Goal: Task Accomplishment & Management: Manage account settings

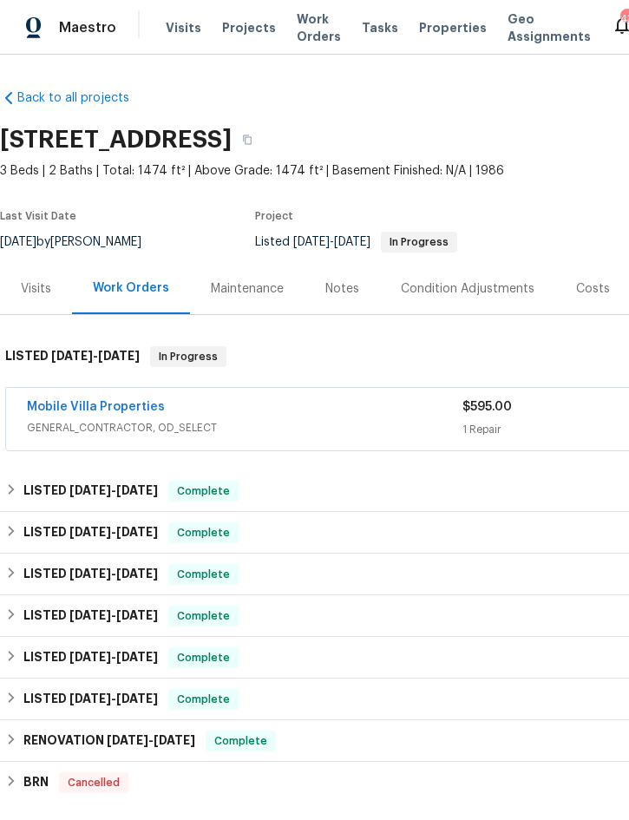
click at [249, 29] on span "Projects" at bounding box center [249, 27] width 54 height 17
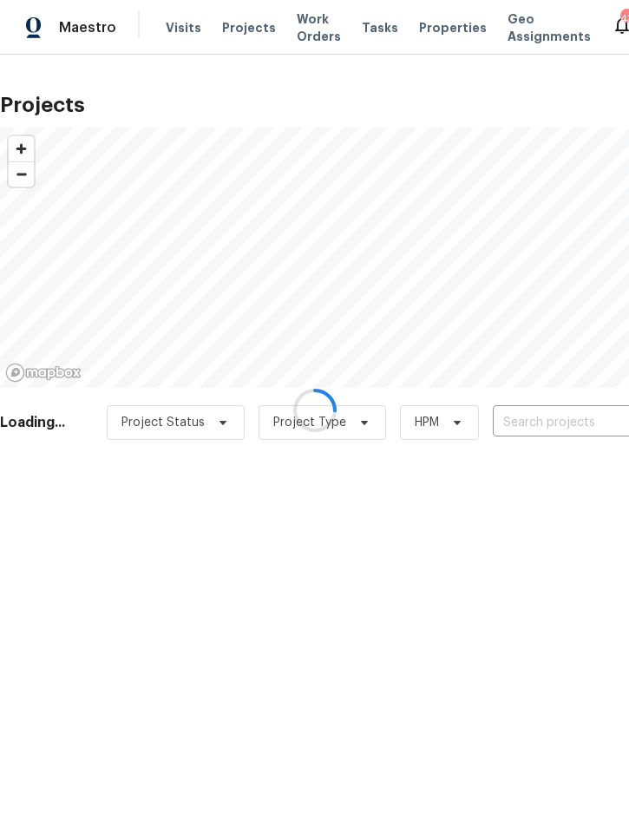
click at [529, 411] on div at bounding box center [314, 410] width 629 height 820
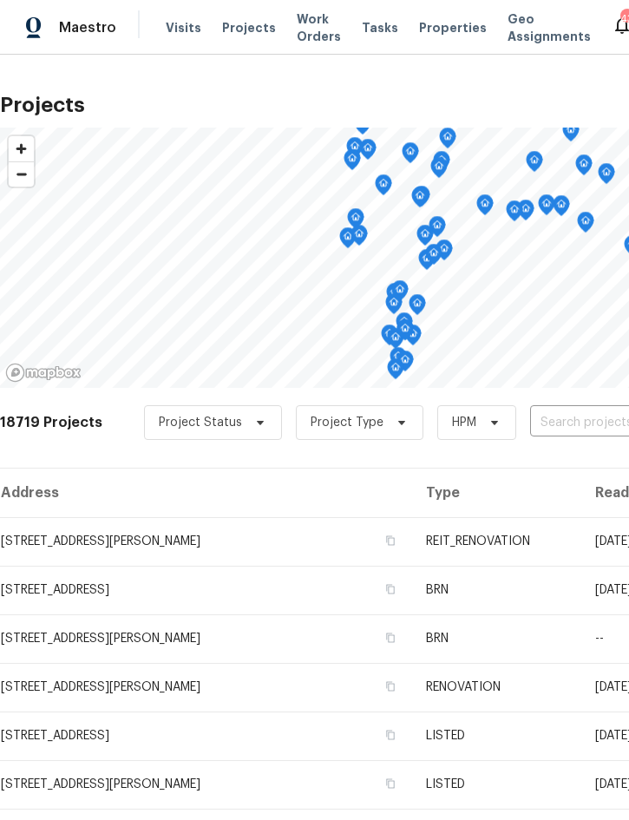
click at [582, 410] on input "text" at bounding box center [629, 423] width 199 height 27
type input "120 e"
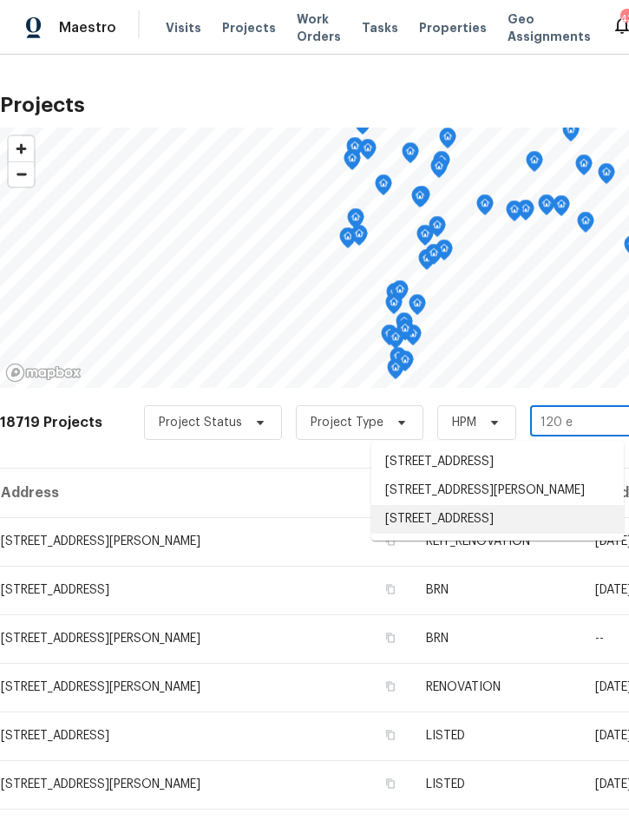
click at [509, 534] on li "[STREET_ADDRESS]" at bounding box center [498, 519] width 253 height 29
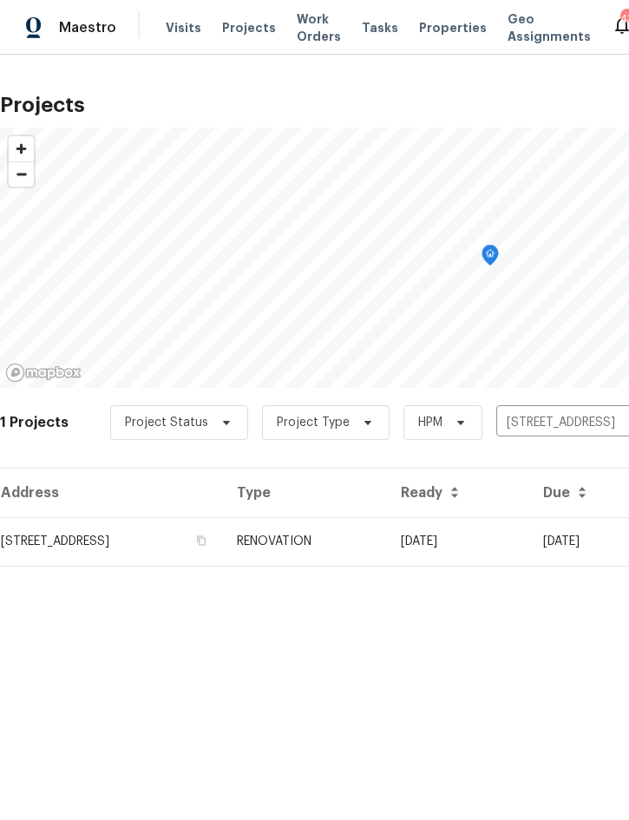
click at [387, 530] on td "RENOVATION" at bounding box center [305, 541] width 164 height 49
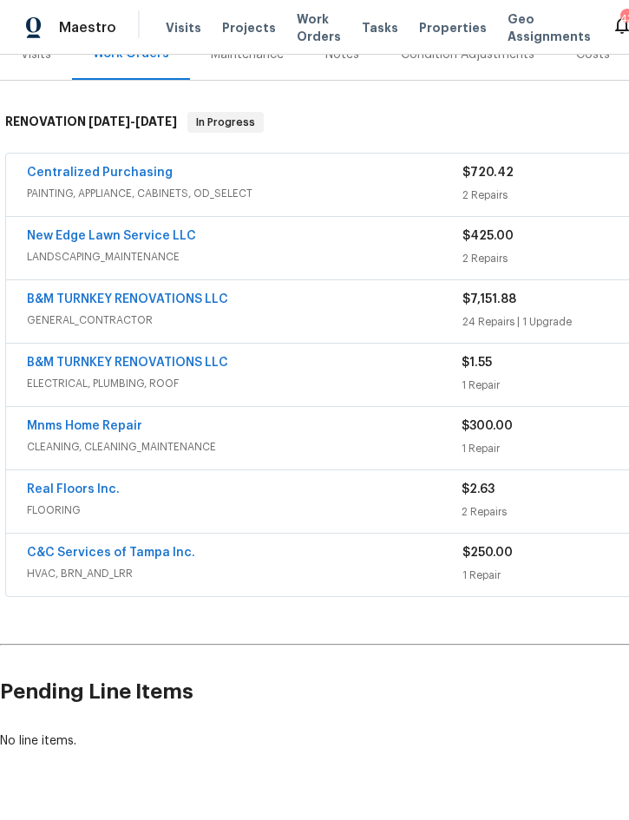
scroll to position [233, 0]
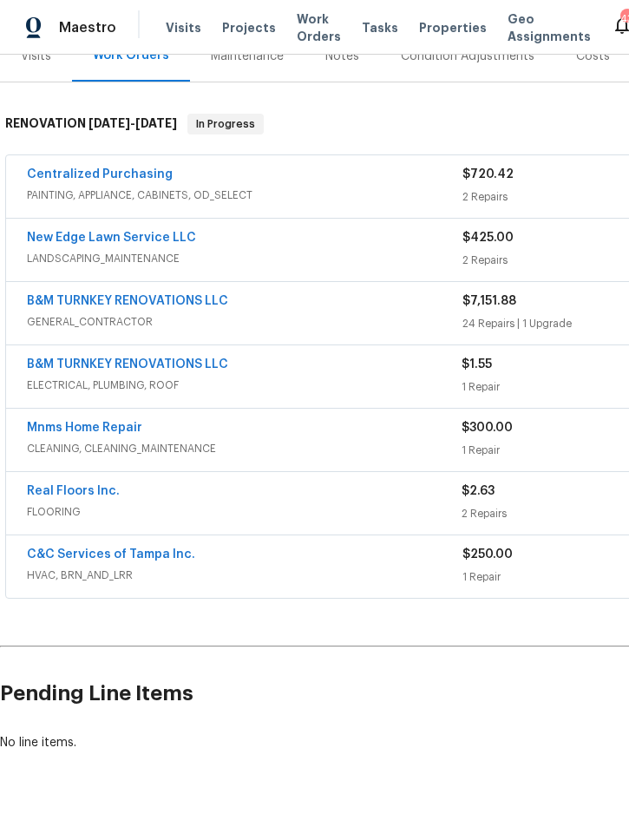
click at [70, 496] on link "Real Floors Inc." at bounding box center [73, 491] width 93 height 12
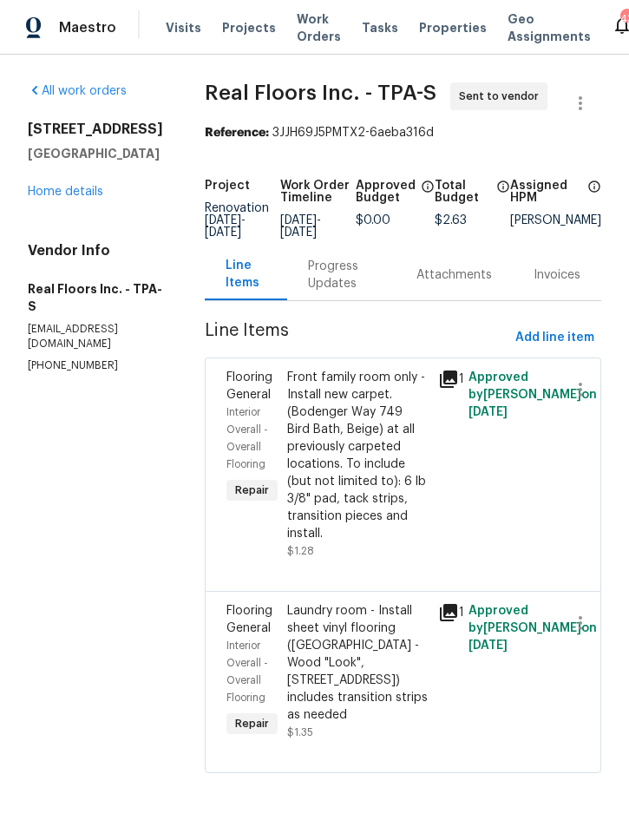
click at [56, 189] on link "Home details" at bounding box center [66, 192] width 76 height 12
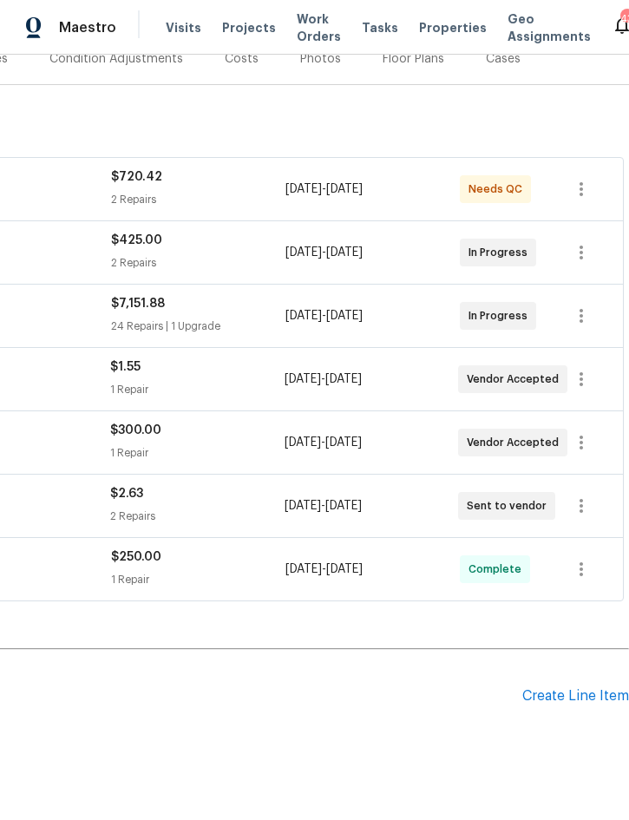
scroll to position [229, 352]
click at [582, 503] on icon "button" at bounding box center [581, 506] width 21 height 21
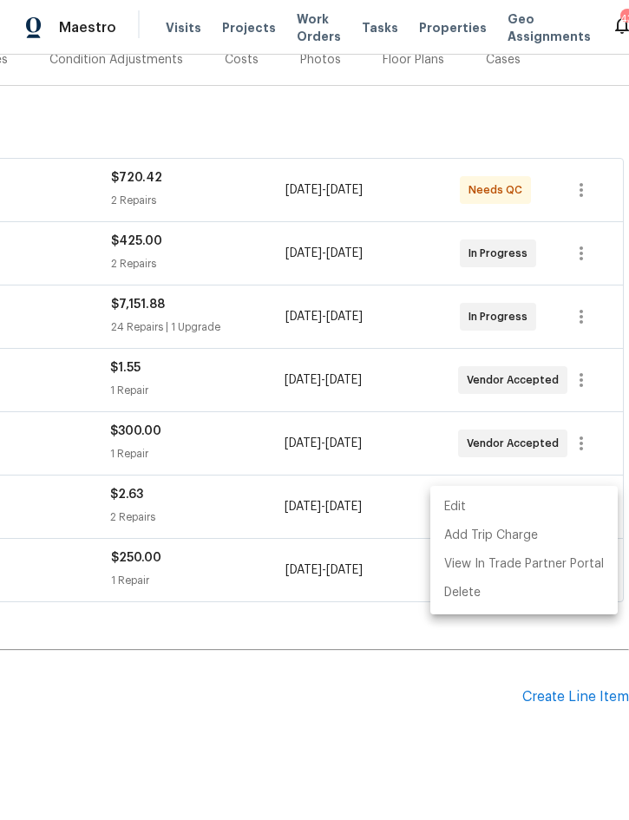
click at [535, 510] on li "Edit" at bounding box center [524, 507] width 187 height 29
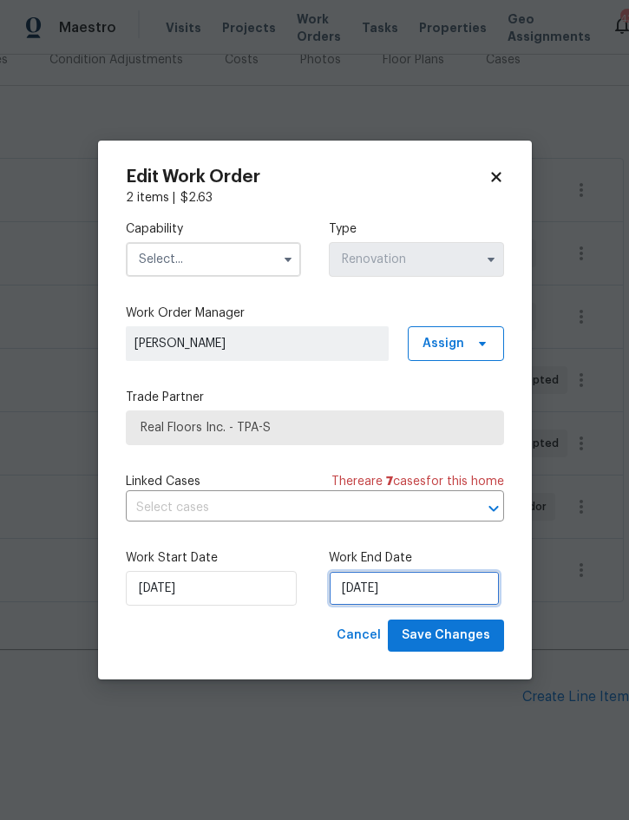
click at [422, 588] on input "[DATE]" at bounding box center [414, 588] width 171 height 35
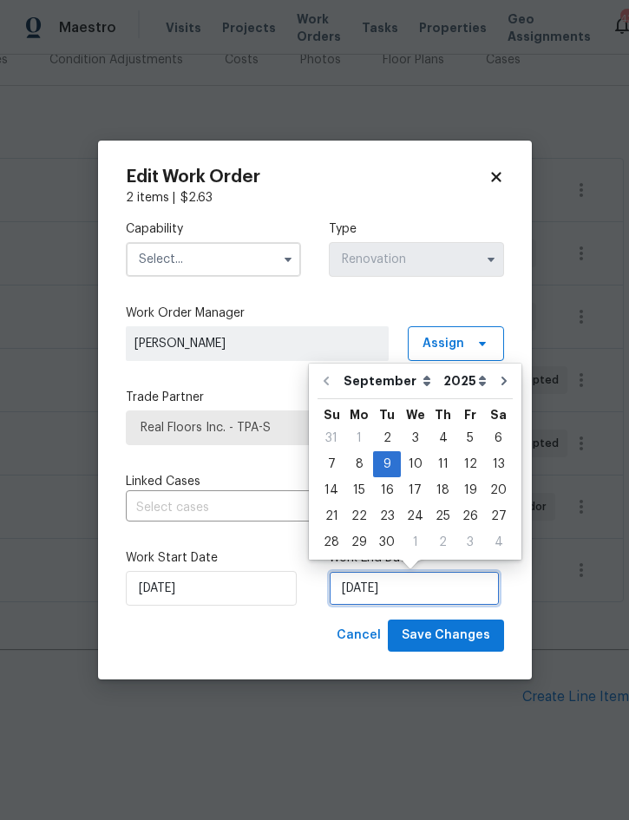
scroll to position [48, 0]
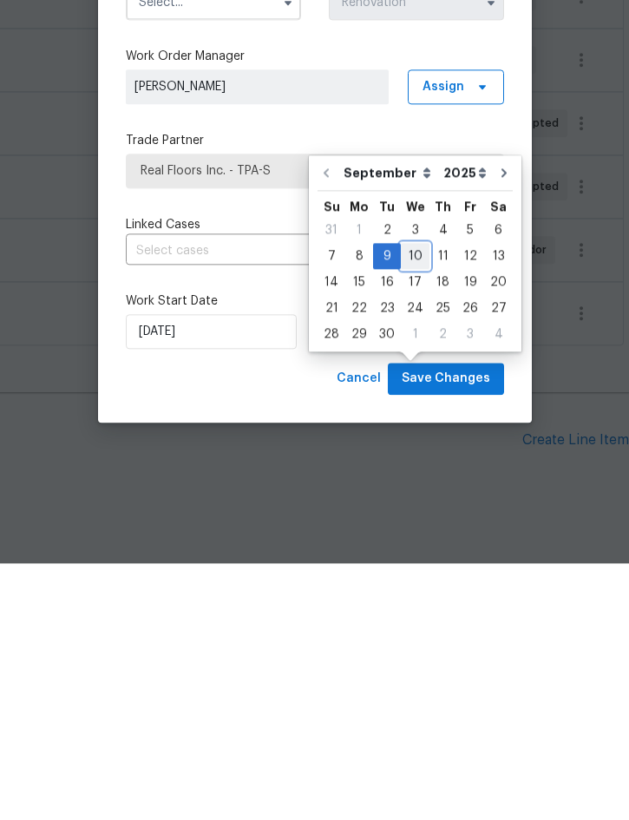
click at [420, 501] on div "10" at bounding box center [415, 513] width 29 height 24
type input "[DATE]"
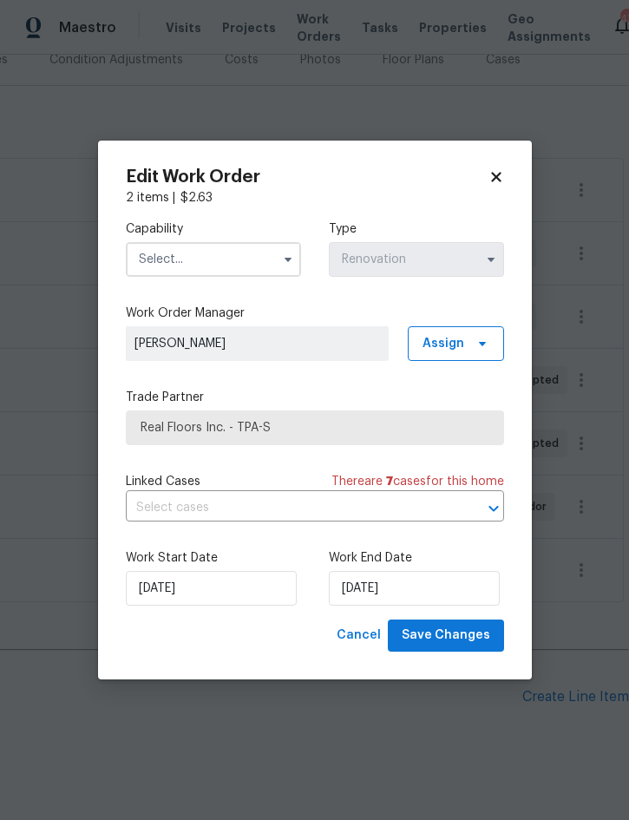
click at [235, 253] on input "text" at bounding box center [213, 259] width 175 height 35
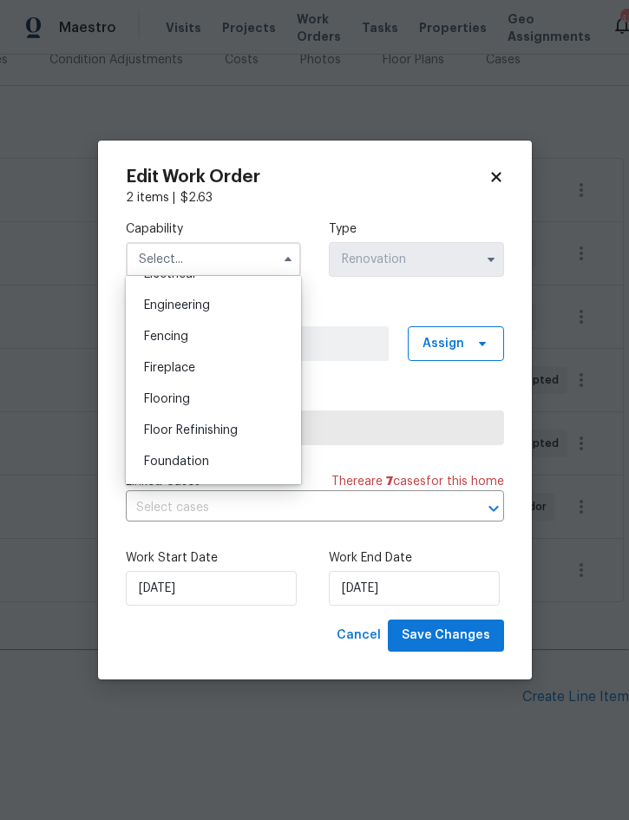
scroll to position [572, 0]
click at [202, 392] on div "Flooring" at bounding box center [213, 397] width 167 height 31
type input "Flooring"
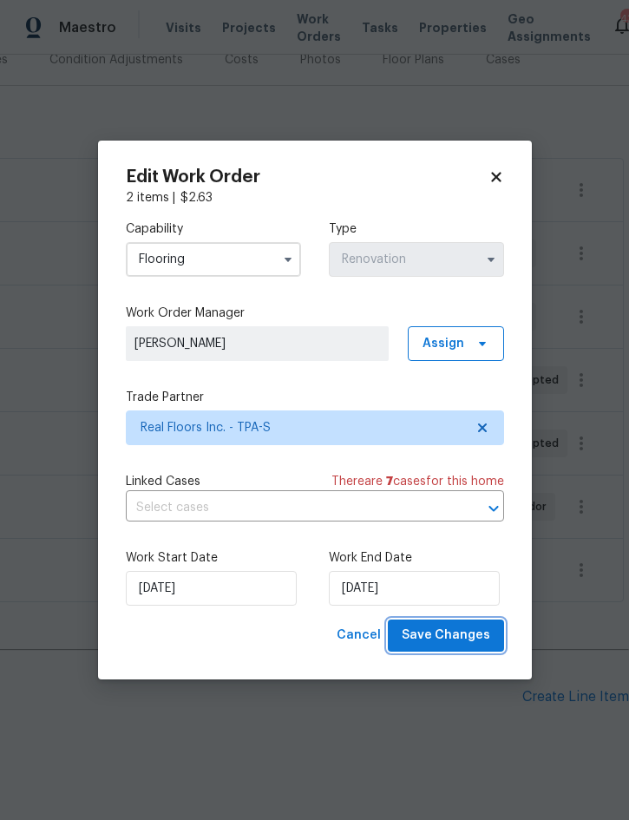
click at [457, 629] on span "Save Changes" at bounding box center [446, 636] width 89 height 22
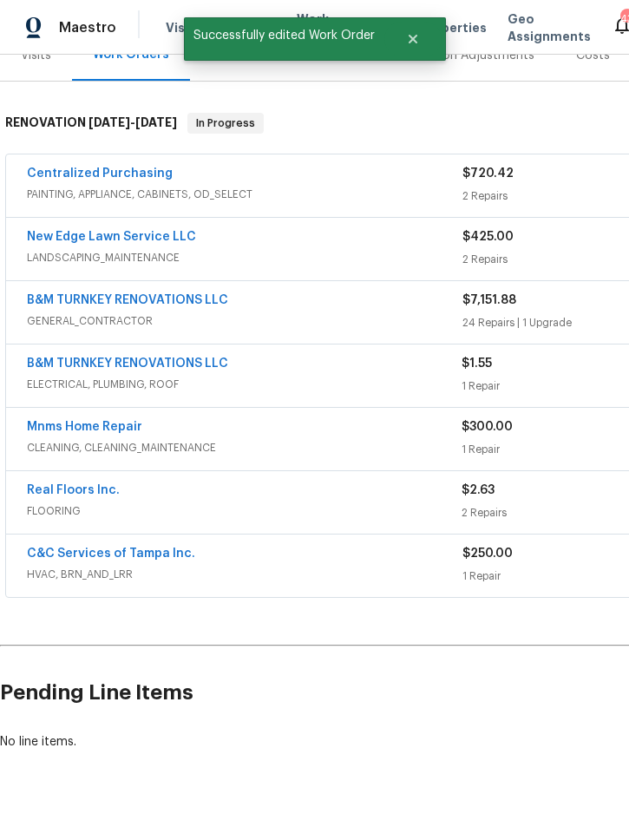
scroll to position [233, 0]
click at [75, 485] on link "Real Floors Inc." at bounding box center [73, 491] width 93 height 12
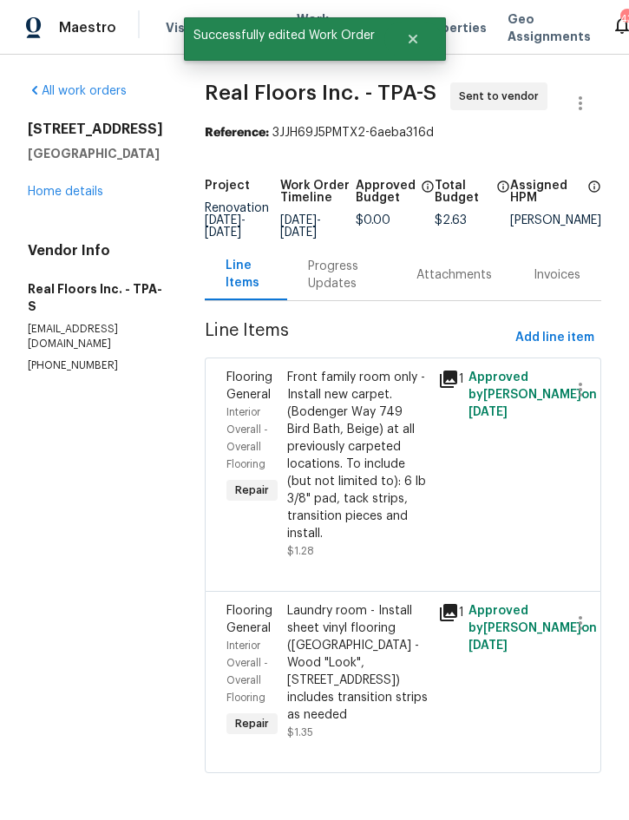
click at [339, 271] on div "Progress Updates" at bounding box center [341, 275] width 67 height 35
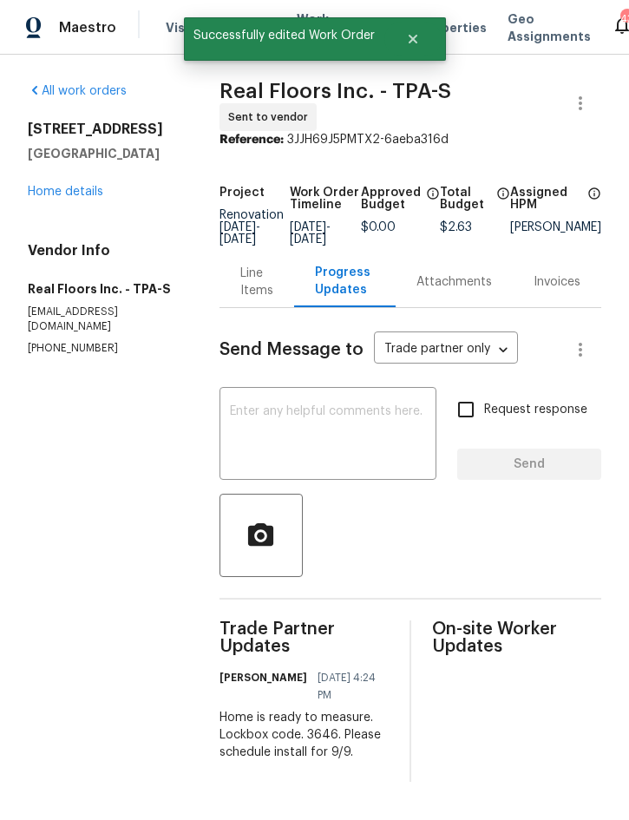
click at [313, 418] on textarea at bounding box center [328, 435] width 196 height 61
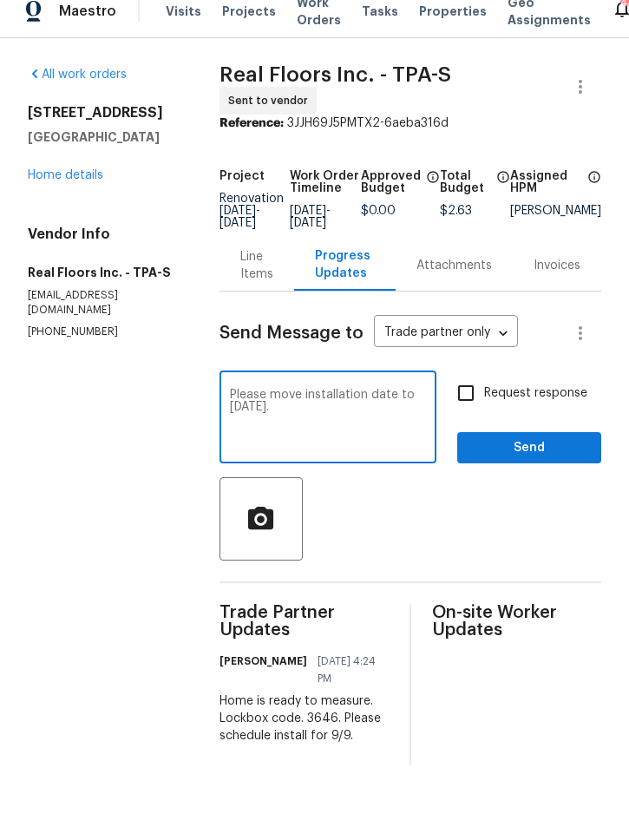
type textarea "Please move installation date to [DATE]."
click at [538, 454] on span "Send" at bounding box center [529, 465] width 116 height 22
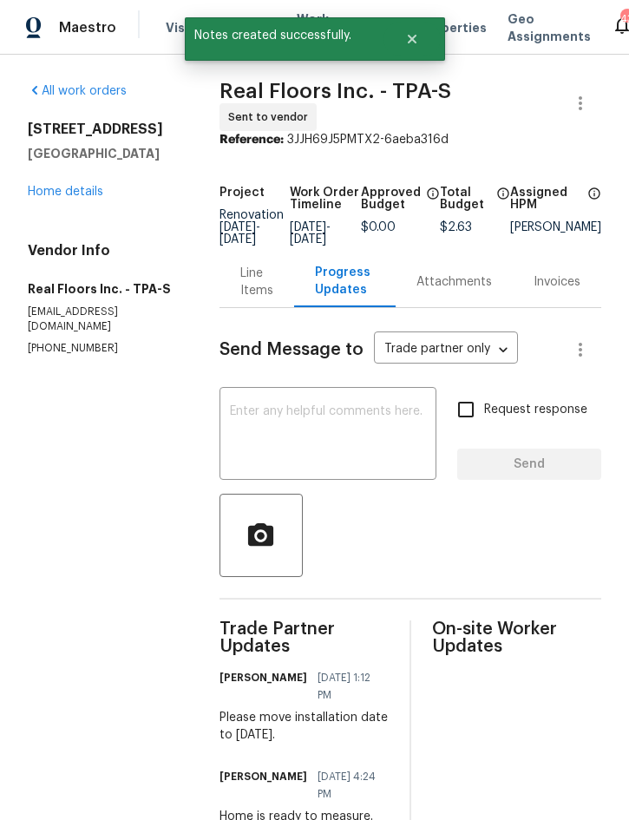
click at [52, 196] on link "Home details" at bounding box center [66, 192] width 76 height 12
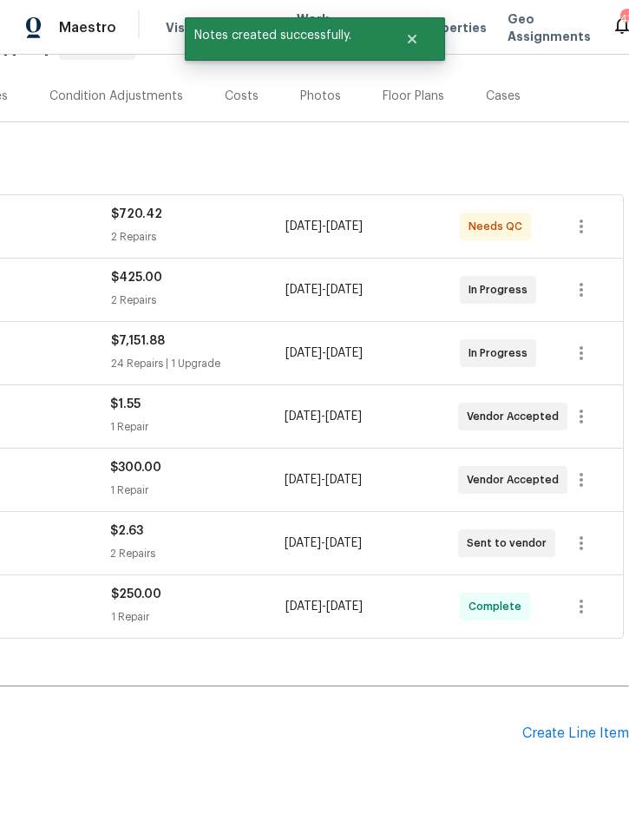
scroll to position [193, 352]
click at [586, 477] on icon "button" at bounding box center [581, 480] width 21 height 21
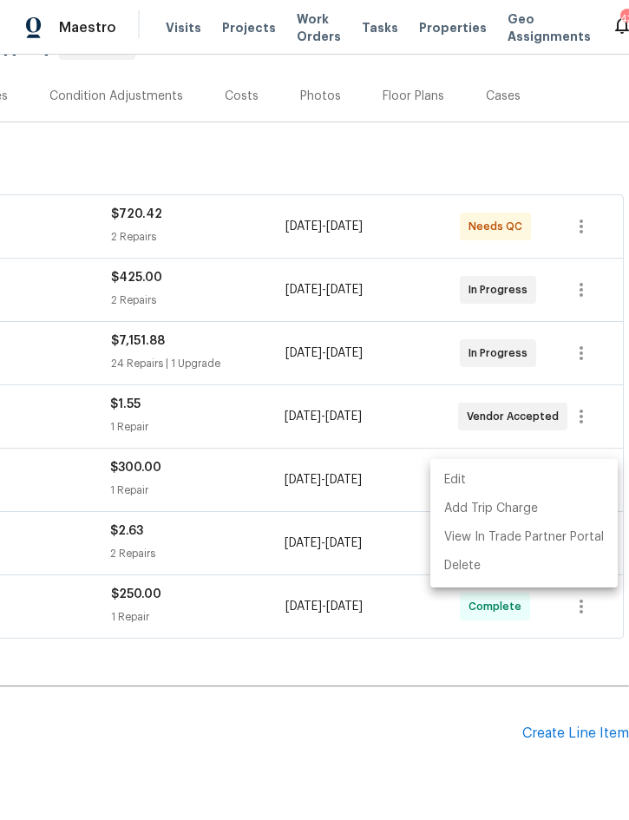
click at [526, 479] on li "Edit" at bounding box center [524, 480] width 187 height 29
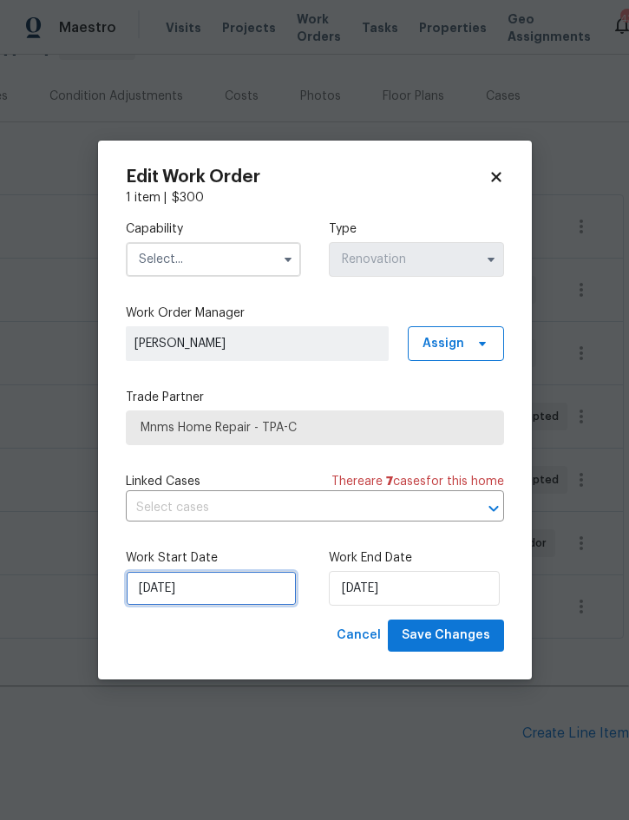
click at [274, 594] on input "[DATE]" at bounding box center [211, 588] width 171 height 35
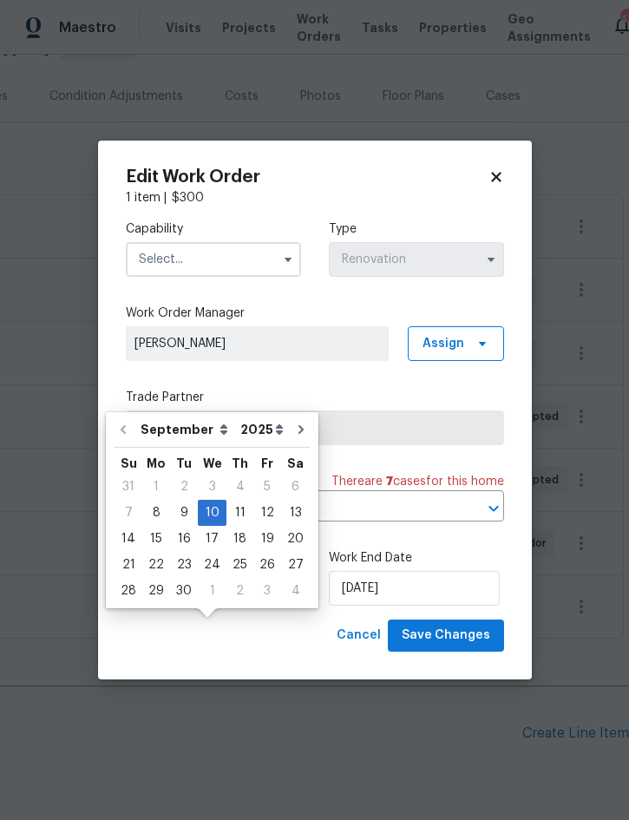
scroll to position [48, 0]
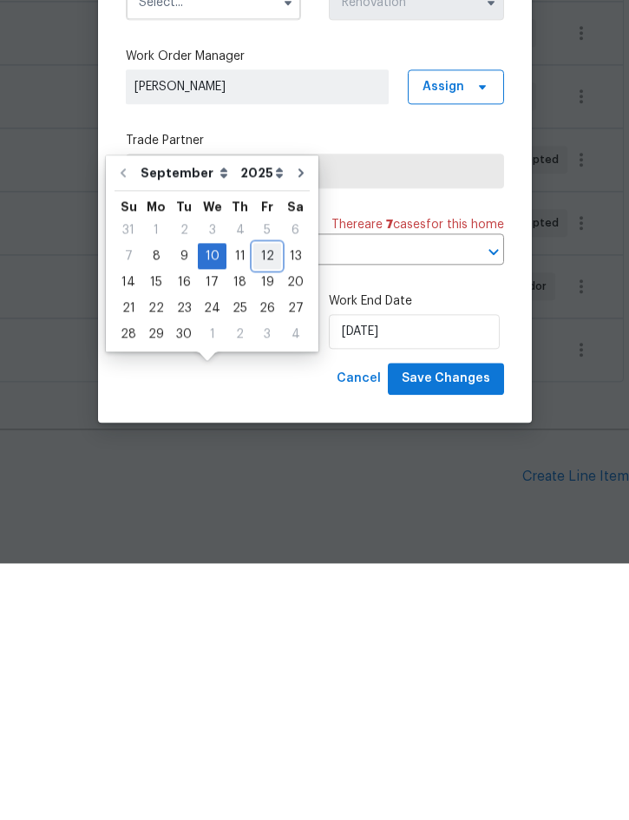
click at [257, 501] on div "12" at bounding box center [267, 513] width 28 height 24
type input "[DATE]"
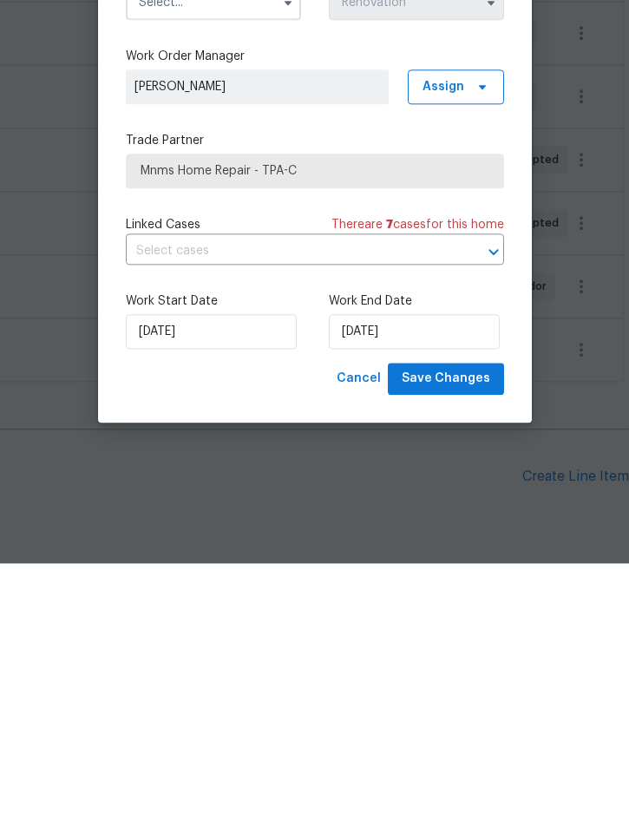
scroll to position [49, 0]
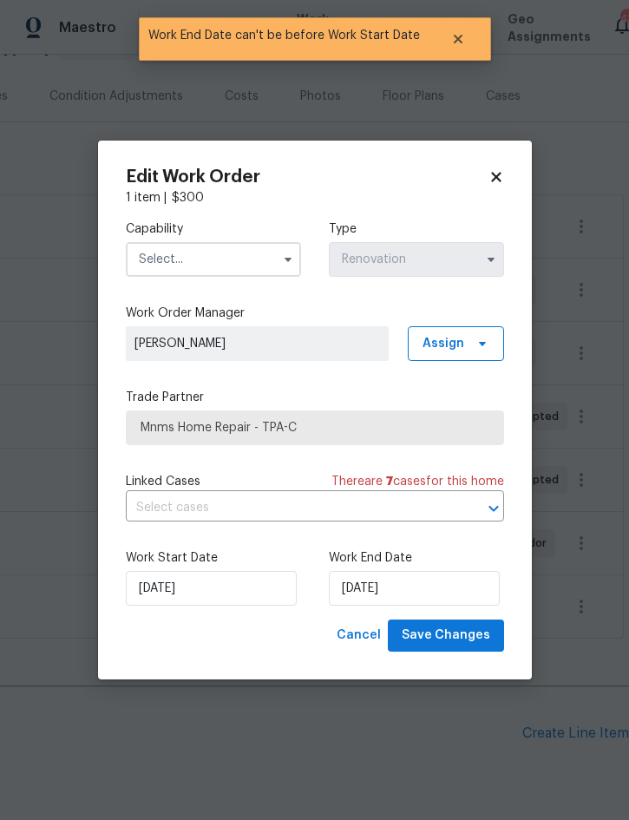
click at [260, 260] on input "text" at bounding box center [213, 259] width 175 height 35
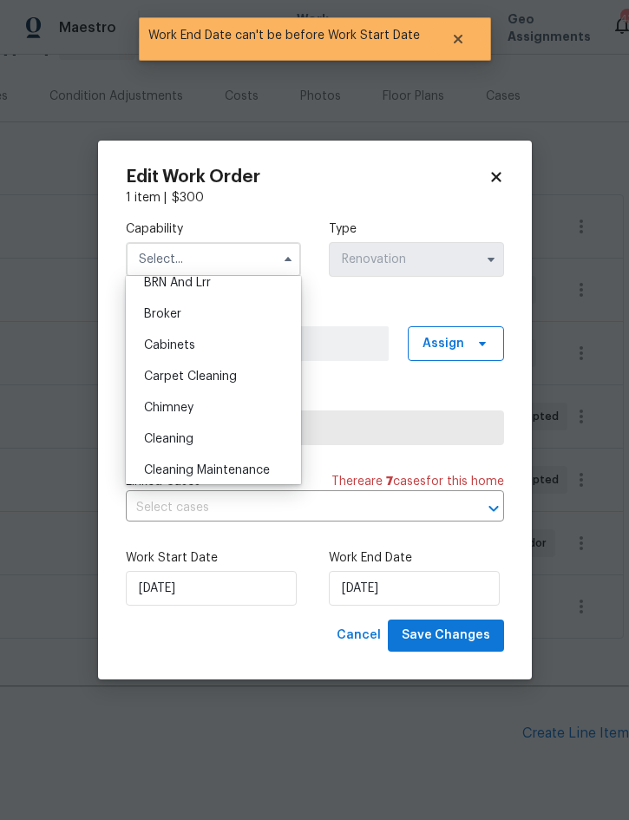
scroll to position [106, 0]
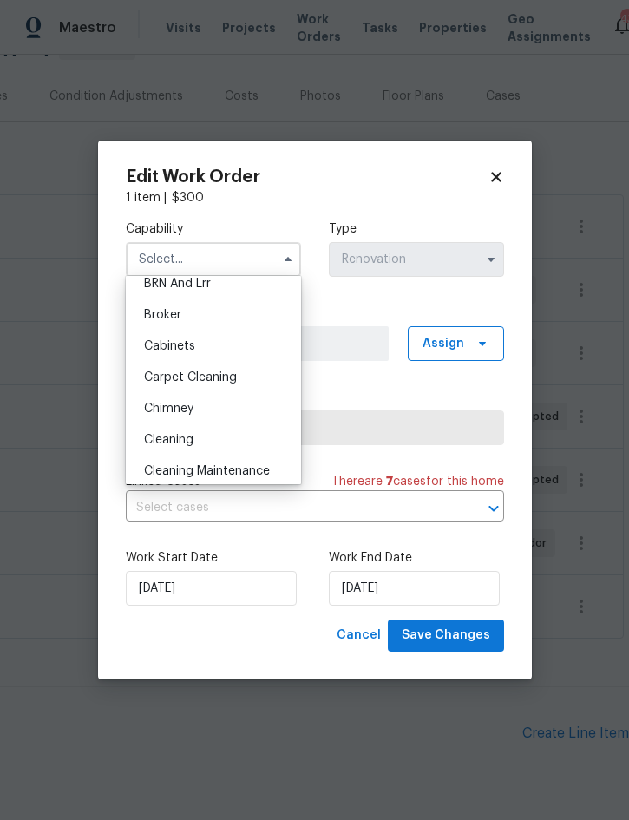
click at [201, 433] on div "Cleaning" at bounding box center [213, 439] width 167 height 31
type input "Cleaning"
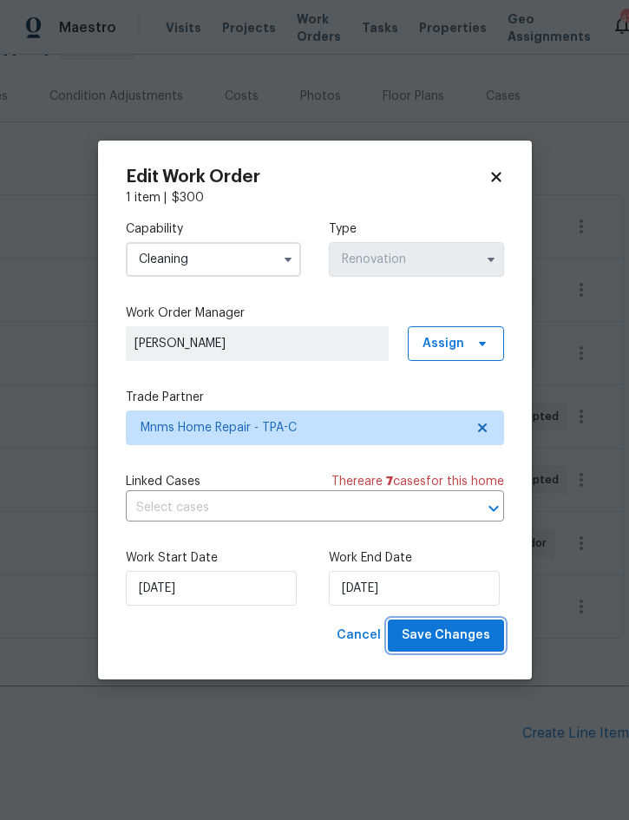
click at [444, 639] on span "Save Changes" at bounding box center [446, 636] width 89 height 22
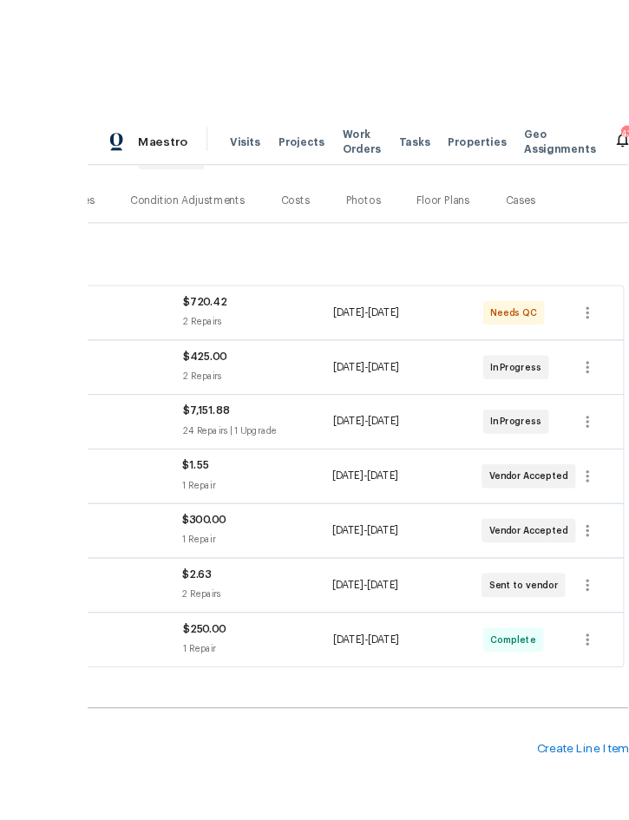
scroll to position [10, 0]
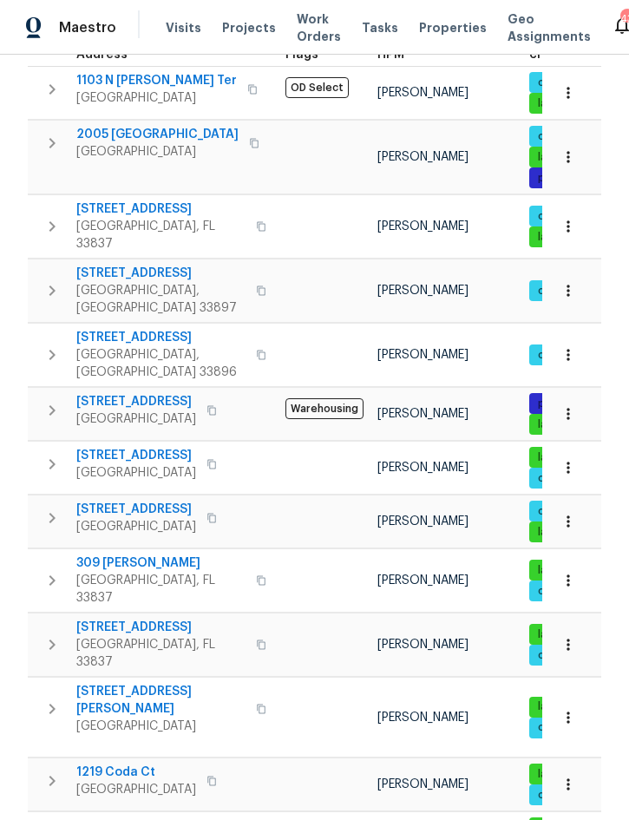
scroll to position [302, 0]
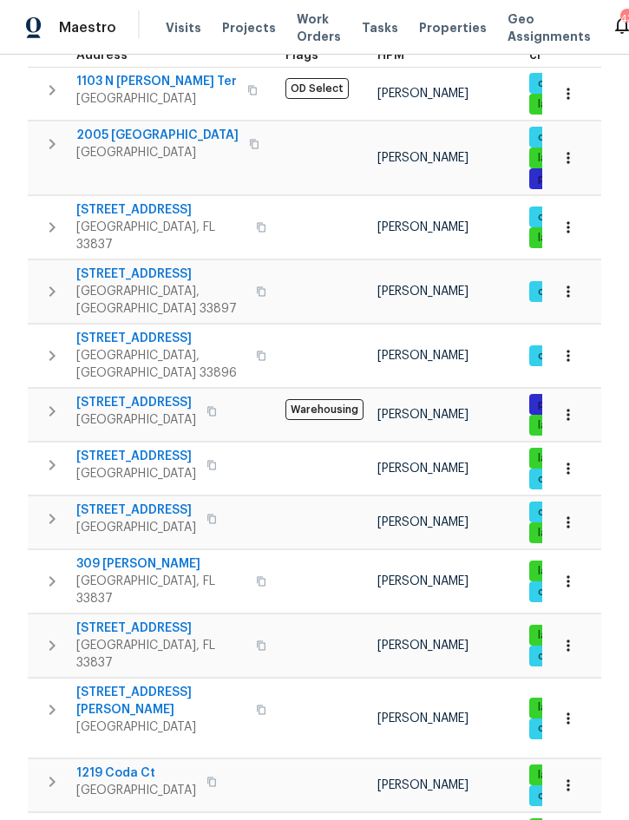
click at [43, 455] on icon "button" at bounding box center [52, 465] width 21 height 21
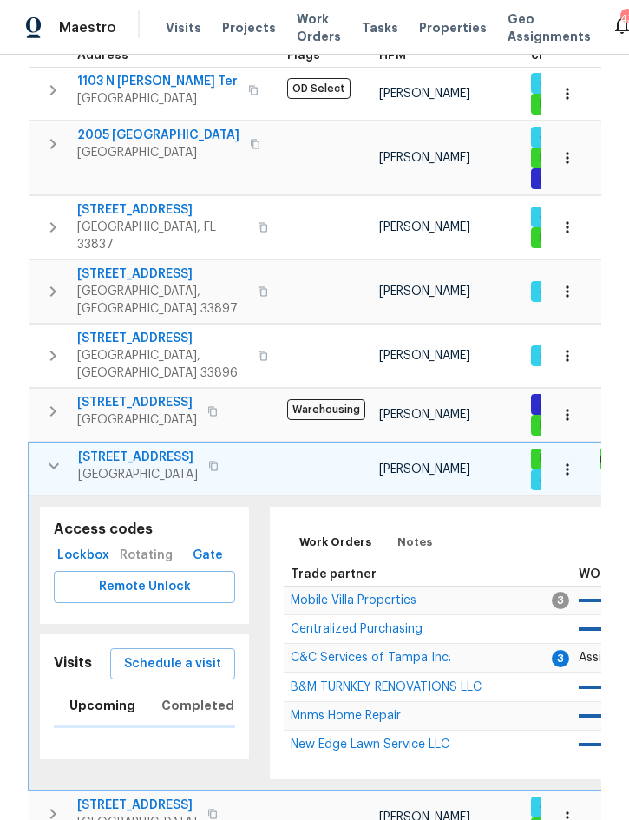
click at [84, 545] on span "Lockbox" at bounding box center [83, 556] width 45 height 22
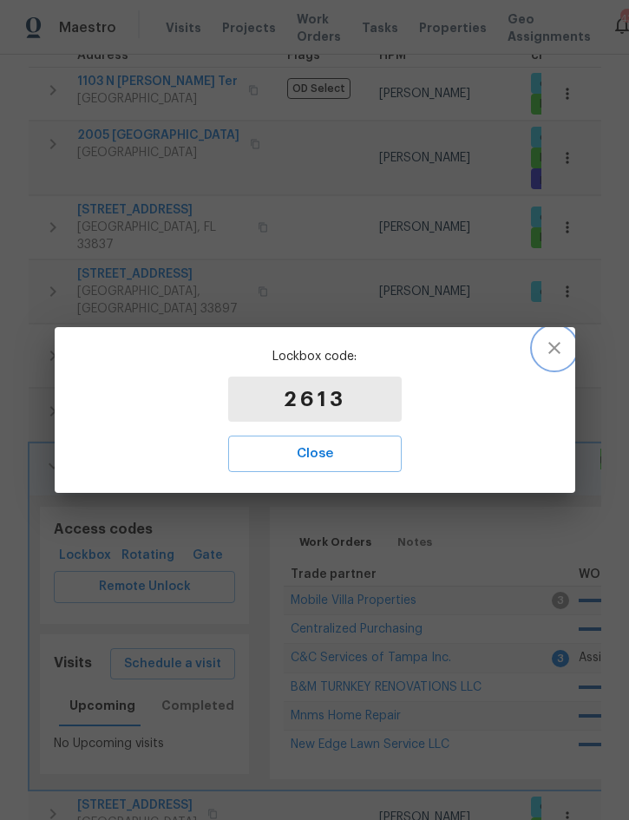
click at [549, 349] on icon "button" at bounding box center [554, 348] width 21 height 21
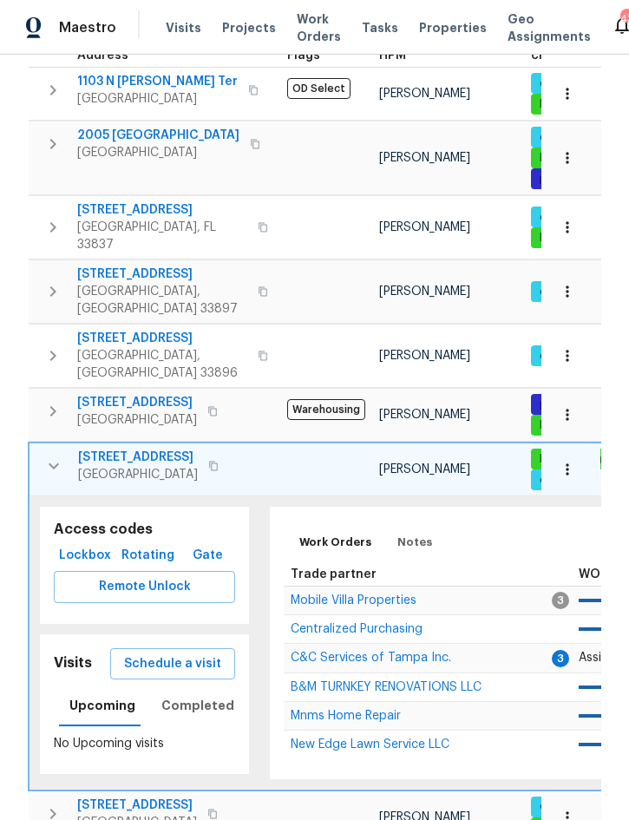
click at [56, 232] on icon "button" at bounding box center [53, 227] width 21 height 21
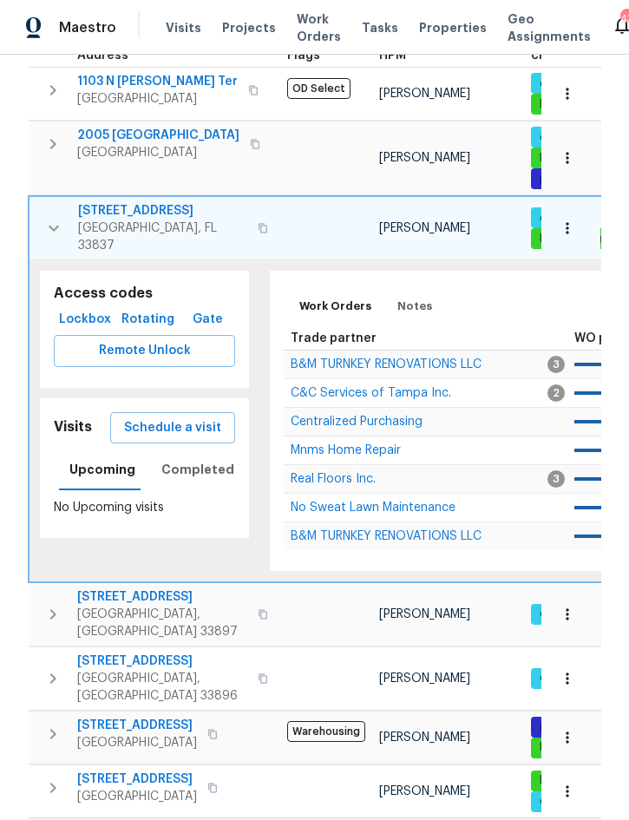
click at [204, 325] on span "Gate" at bounding box center [208, 320] width 42 height 22
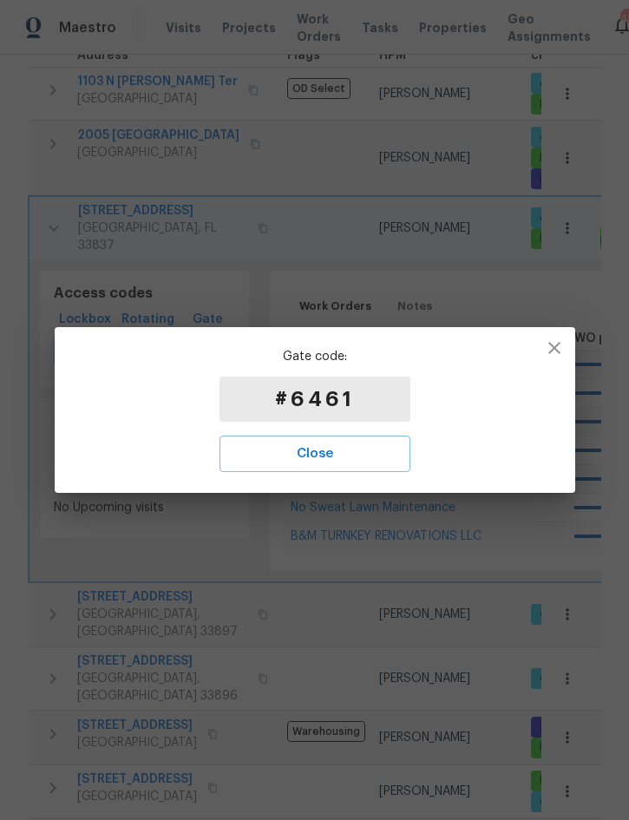
click at [550, 345] on icon "button" at bounding box center [554, 348] width 21 height 21
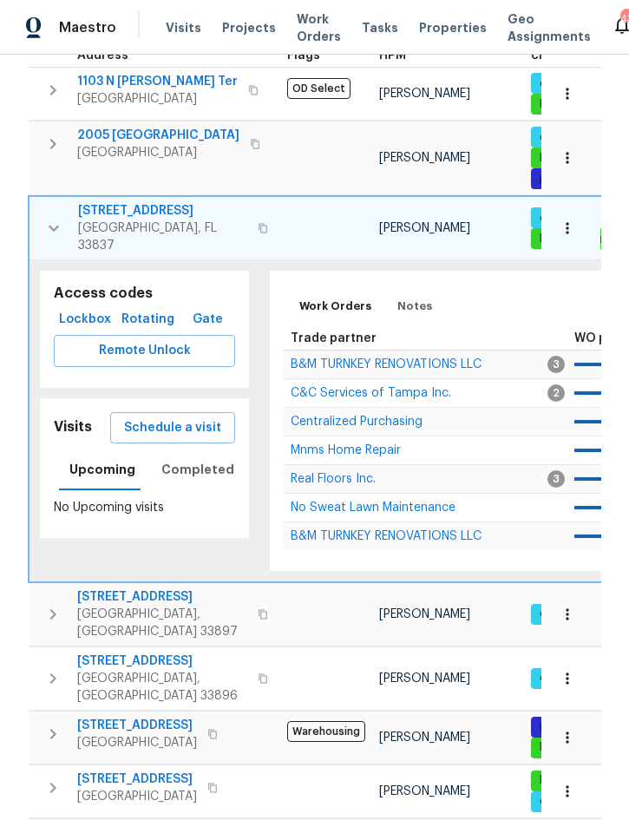
click at [82, 326] on span "Lockbox" at bounding box center [85, 320] width 49 height 22
